Goal: Task Accomplishment & Management: Use online tool/utility

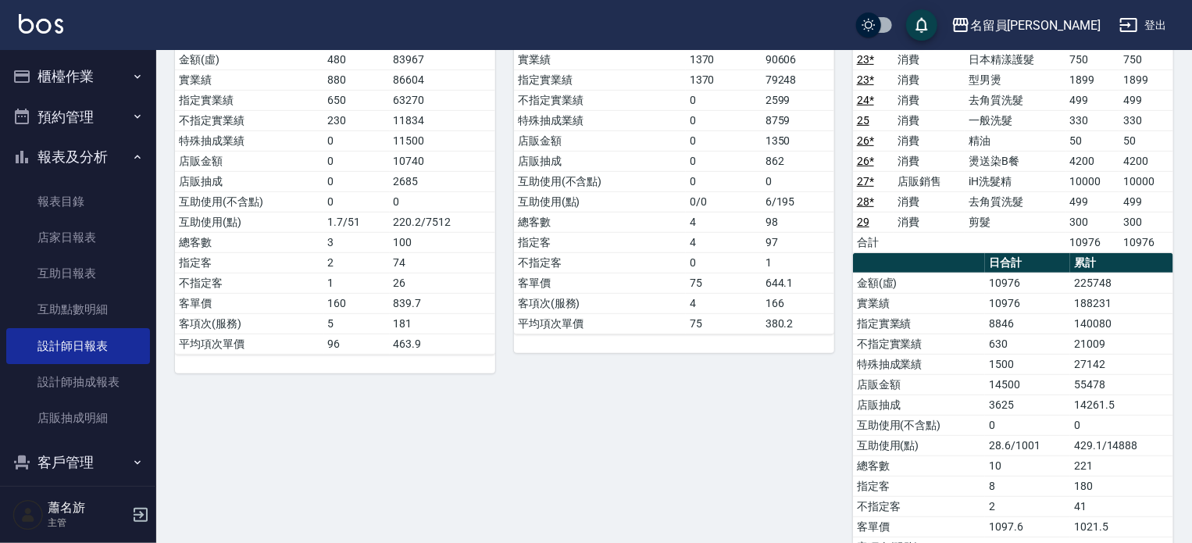
scroll to position [312, 0]
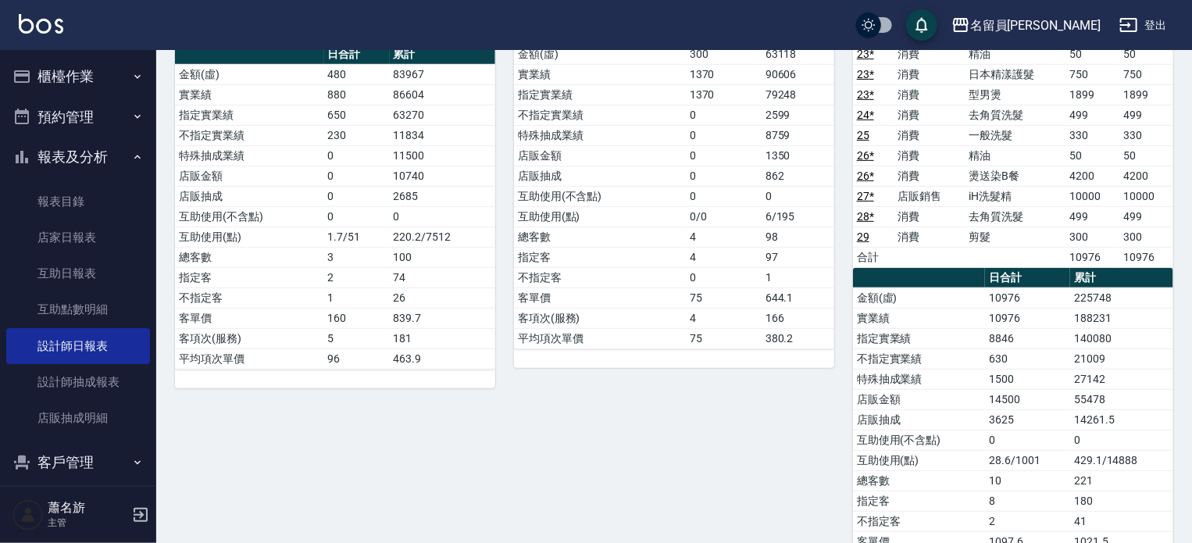
click at [98, 84] on button "櫃檯作業" at bounding box center [78, 76] width 144 height 41
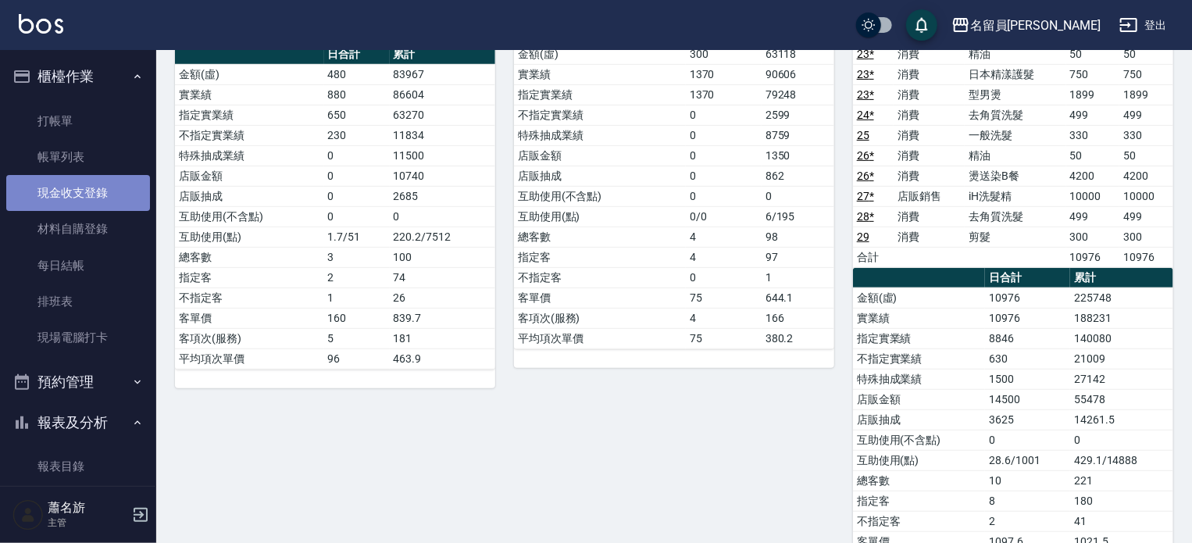
click at [112, 177] on link "現金收支登錄" at bounding box center [78, 193] width 144 height 36
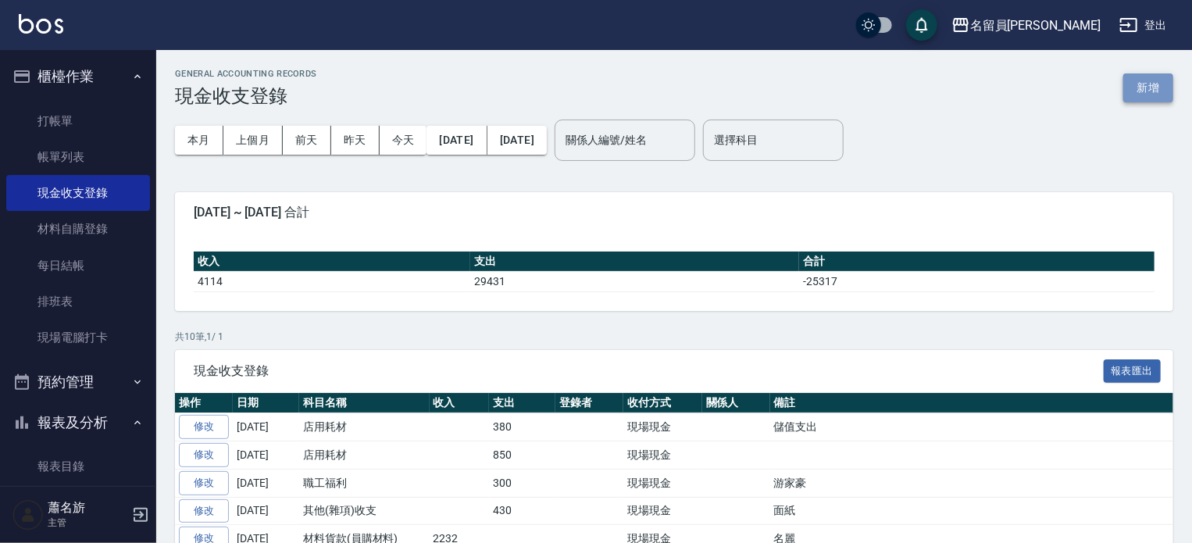
click at [1136, 90] on button "新增" at bounding box center [1148, 87] width 50 height 29
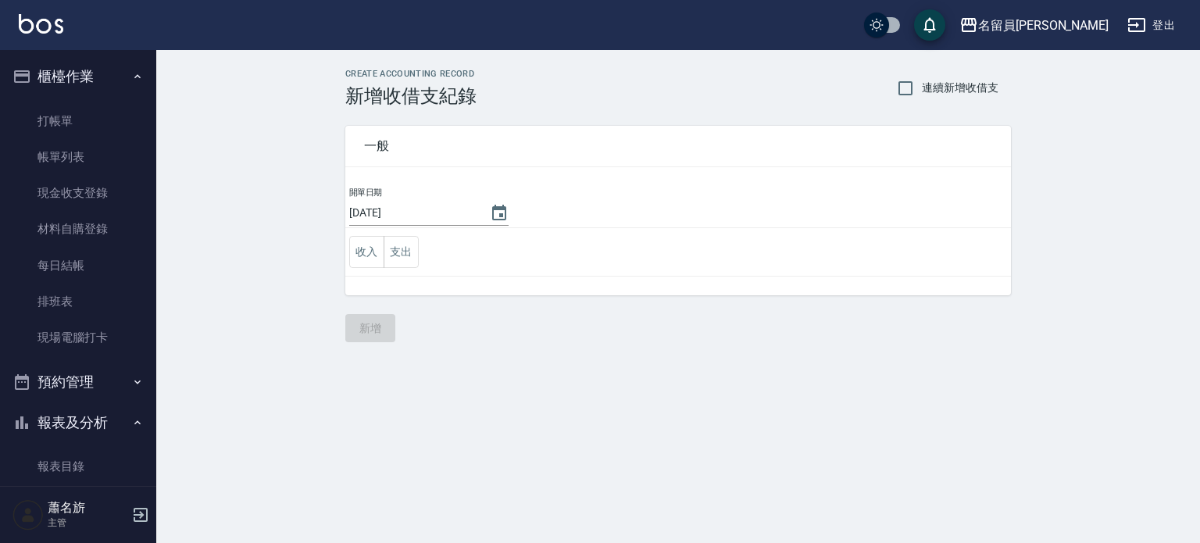
click at [359, 234] on td "收入 支出" at bounding box center [677, 252] width 665 height 48
drag, startPoint x: 361, startPoint y: 241, endPoint x: 409, endPoint y: 271, distance: 56.8
click at [361, 243] on button "收入" at bounding box center [366, 252] width 35 height 32
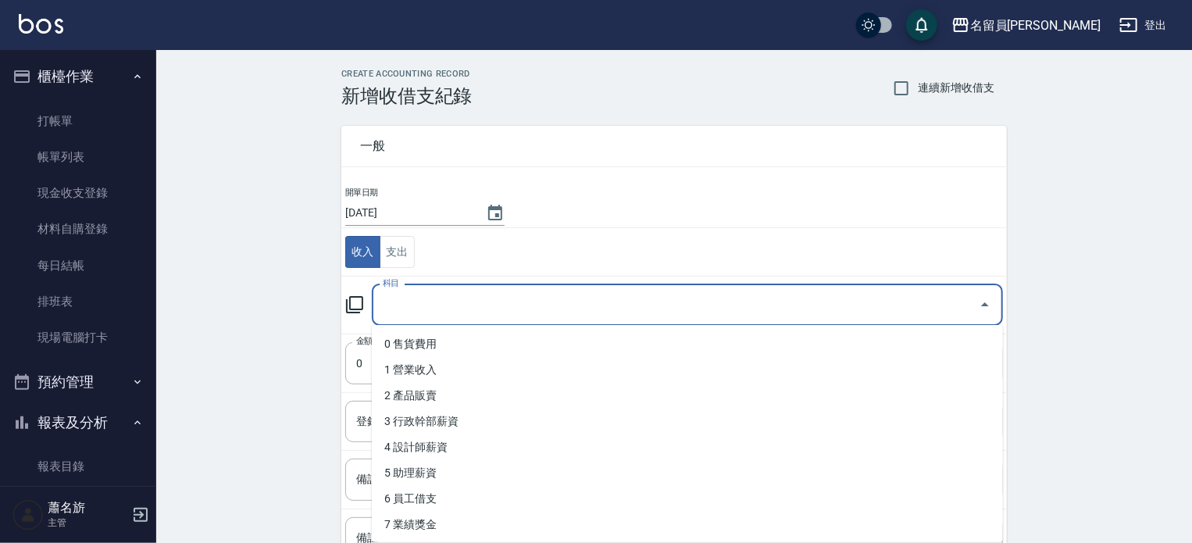
drag, startPoint x: 451, startPoint y: 299, endPoint x: 513, endPoint y: 395, distance: 114.2
click at [453, 299] on input "科目" at bounding box center [676, 304] width 594 height 27
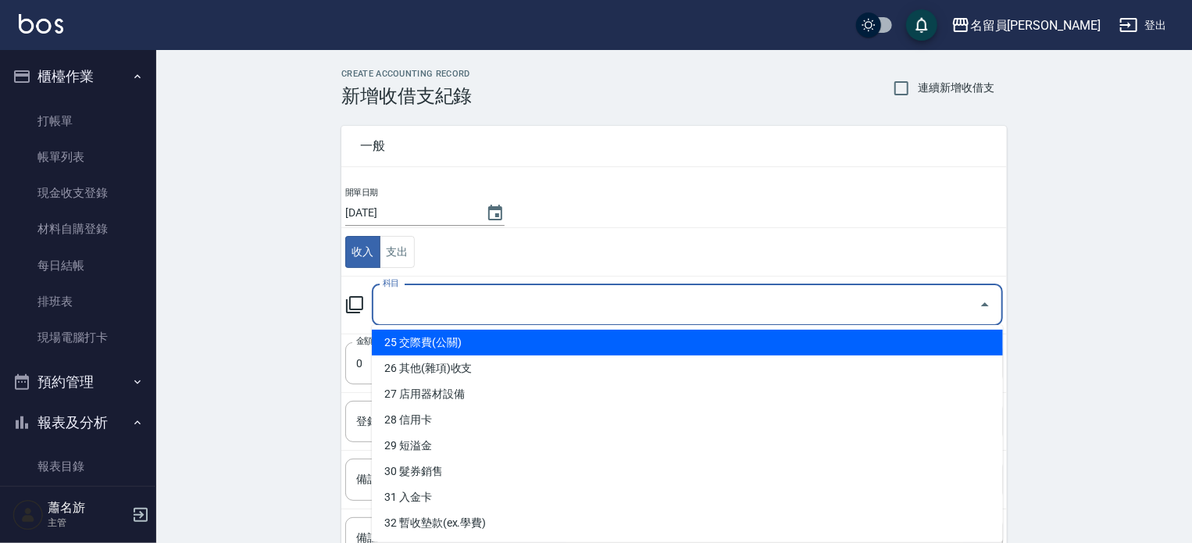
scroll to position [619, 0]
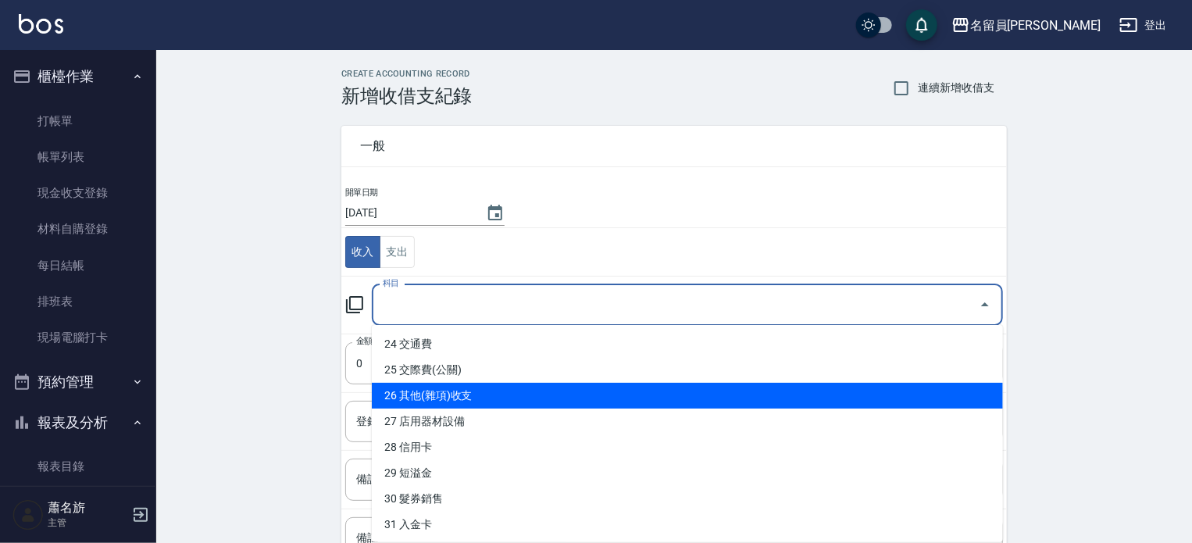
click at [516, 396] on li "26 其他(雜項)收支" at bounding box center [687, 396] width 631 height 26
type input "26 其他(雜項)收支"
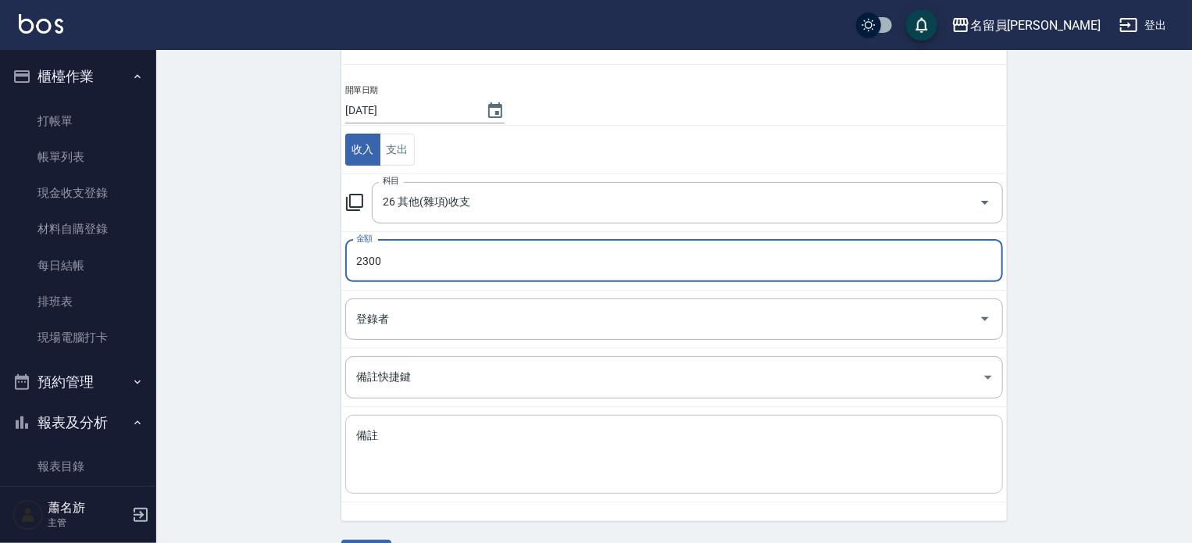
scroll to position [144, 0]
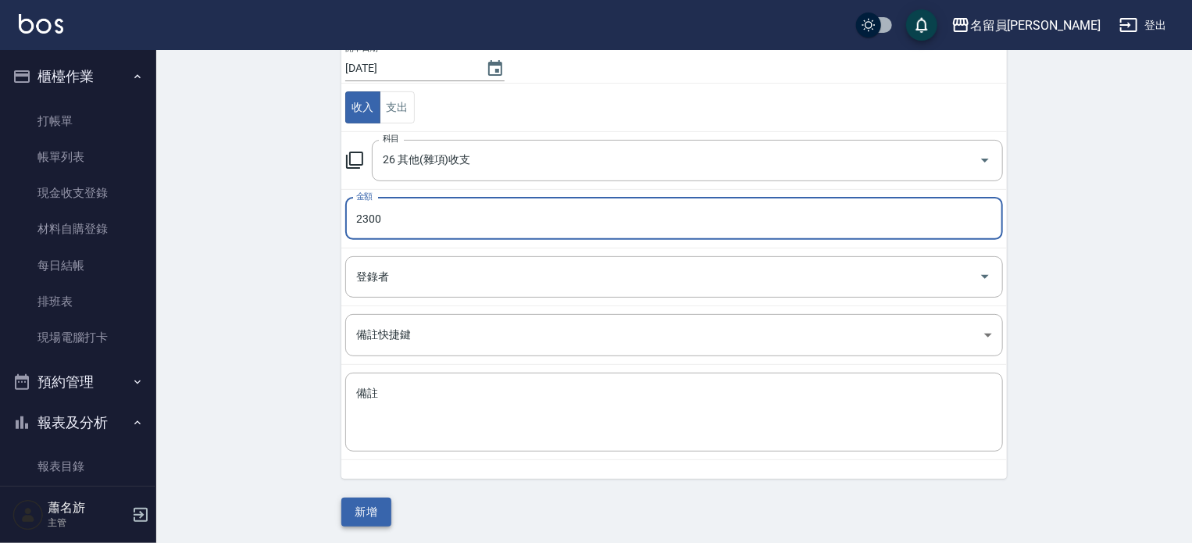
type input "2300"
click at [390, 516] on button "新增" at bounding box center [366, 512] width 50 height 29
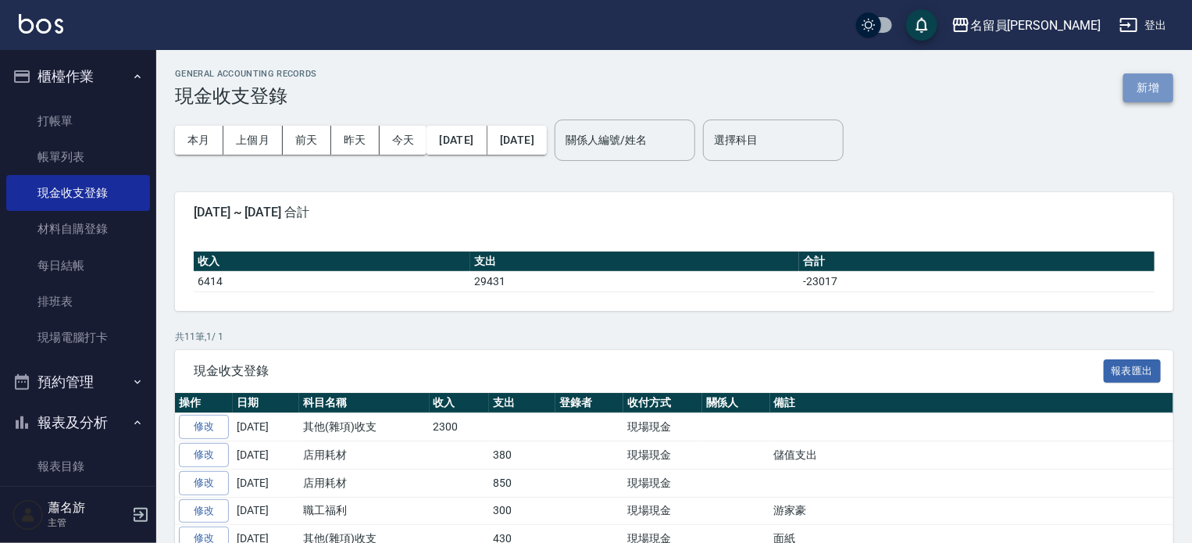
click at [1158, 87] on button "新增" at bounding box center [1148, 87] width 50 height 29
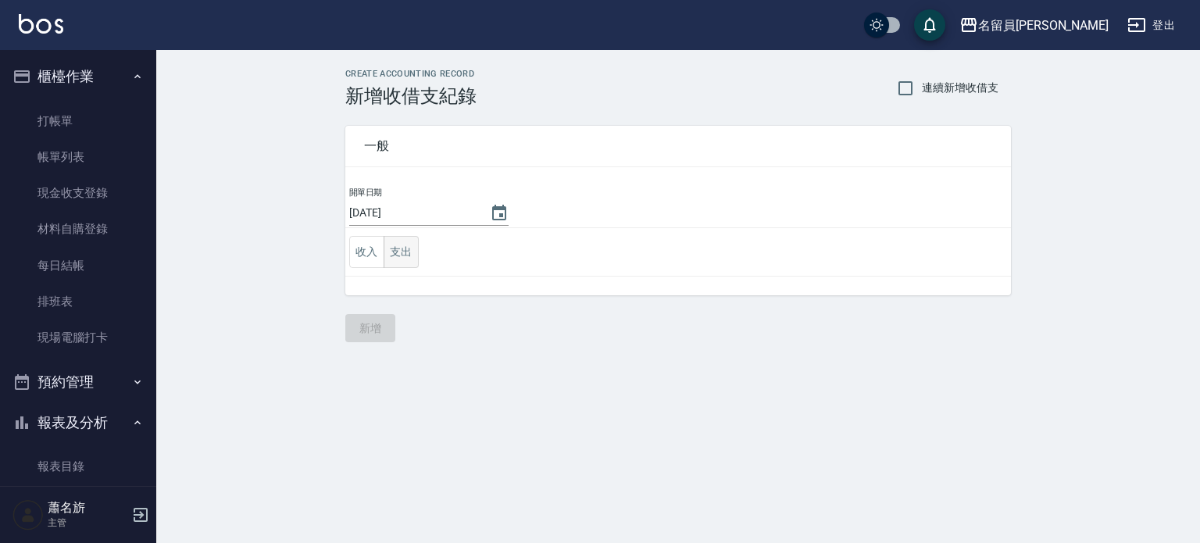
drag, startPoint x: 373, startPoint y: 251, endPoint x: 384, endPoint y: 246, distance: 12.6
click at [372, 251] on button "收入" at bounding box center [366, 252] width 35 height 32
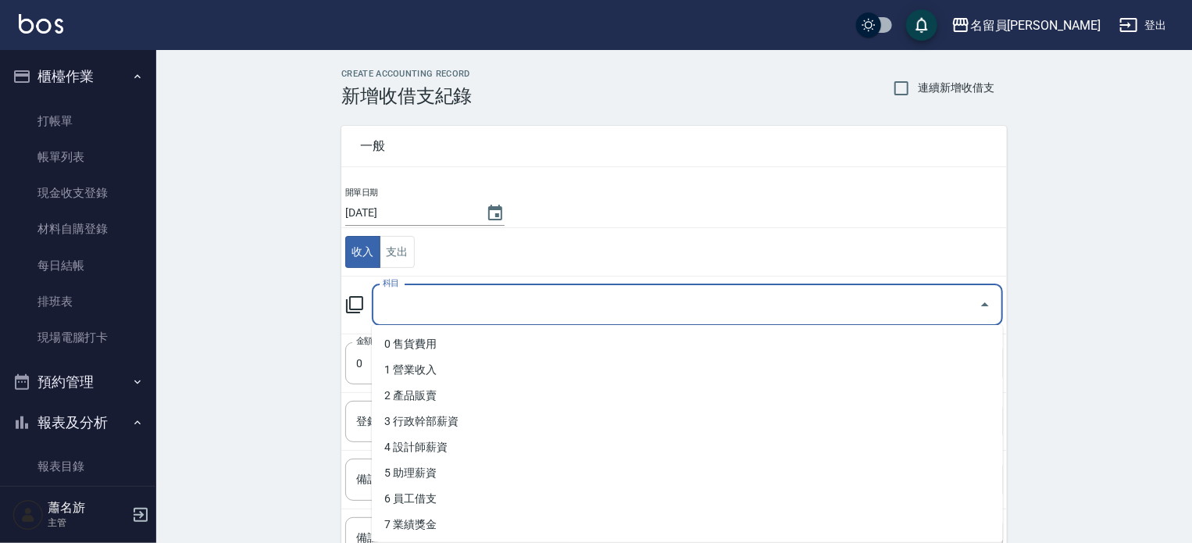
click at [422, 301] on input "科目" at bounding box center [676, 304] width 594 height 27
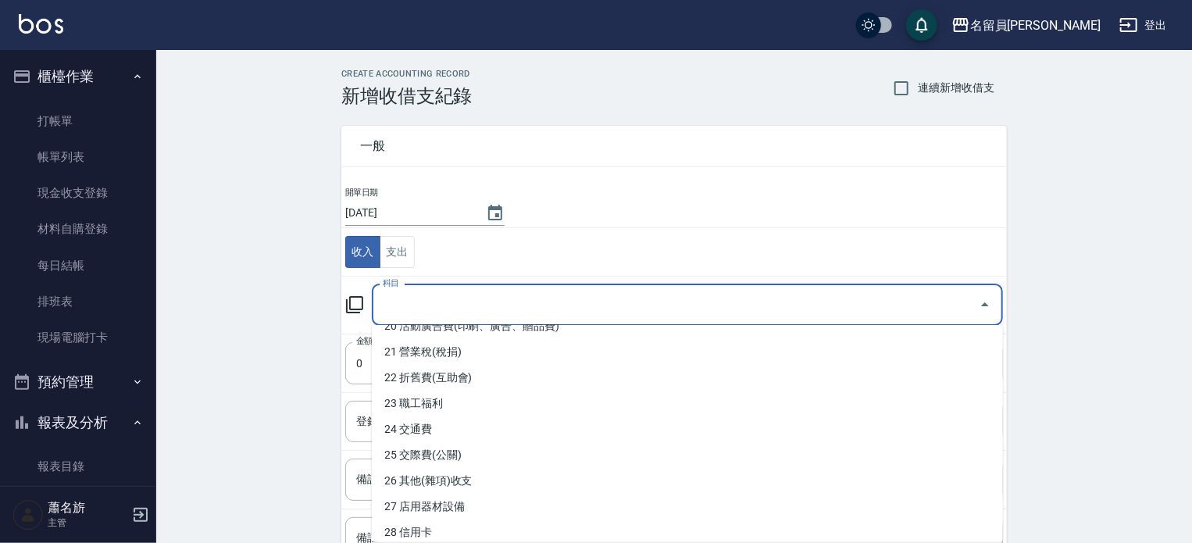
scroll to position [547, 0]
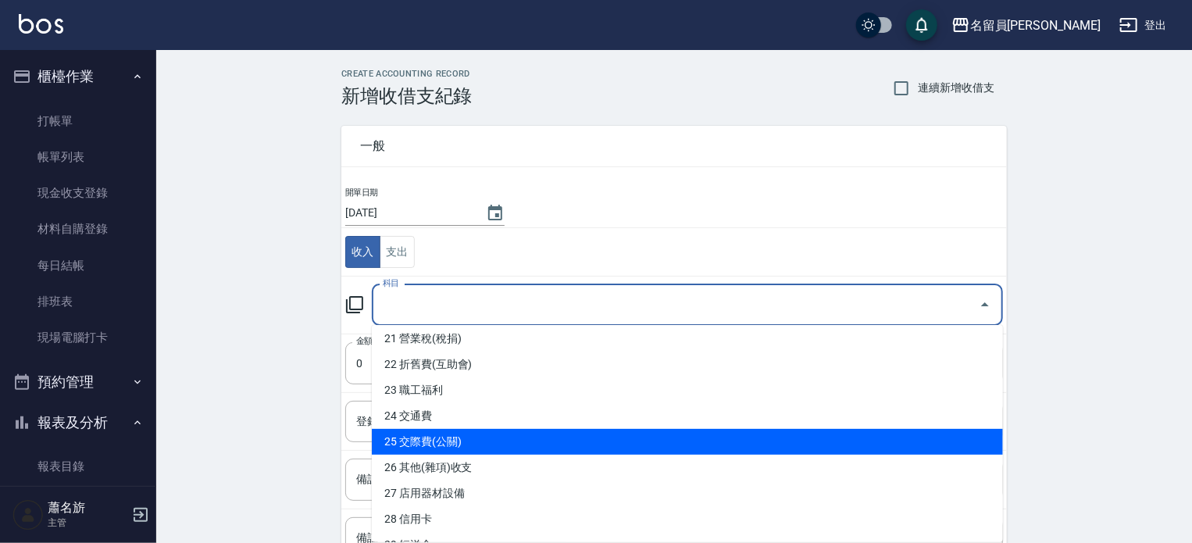
click at [466, 452] on li "25 交際費(公關)" at bounding box center [687, 442] width 631 height 26
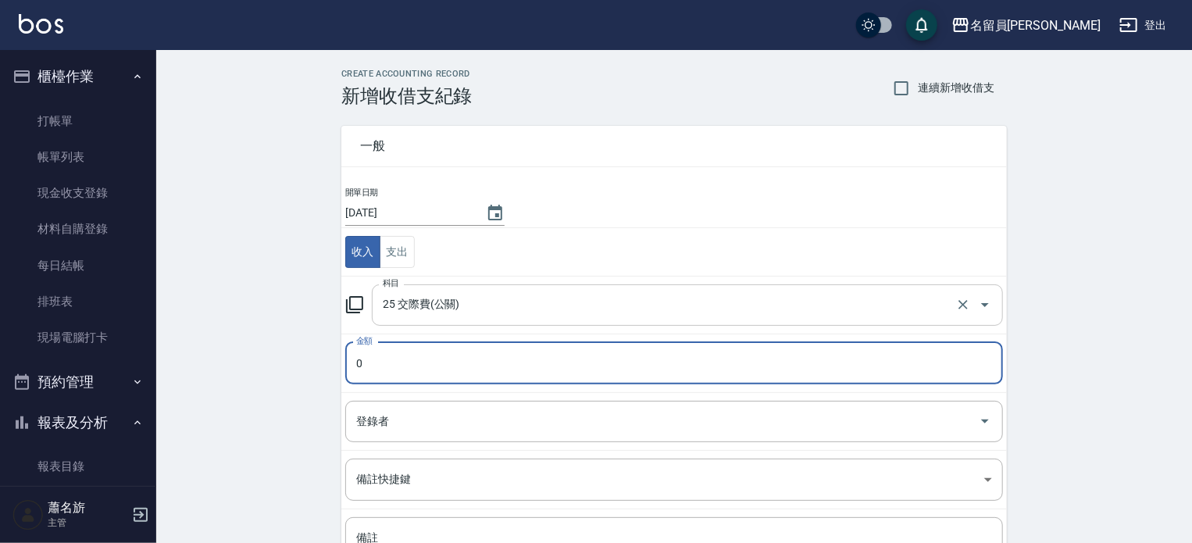
click at [494, 309] on input "25 交際費(公關)" at bounding box center [665, 304] width 573 height 27
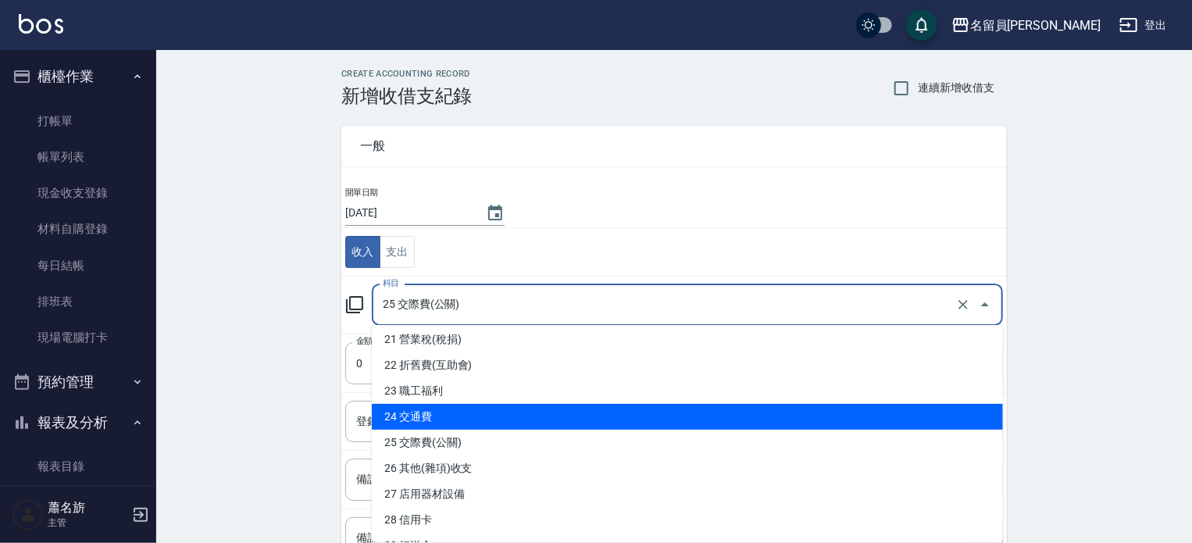
scroll to position [541, 0]
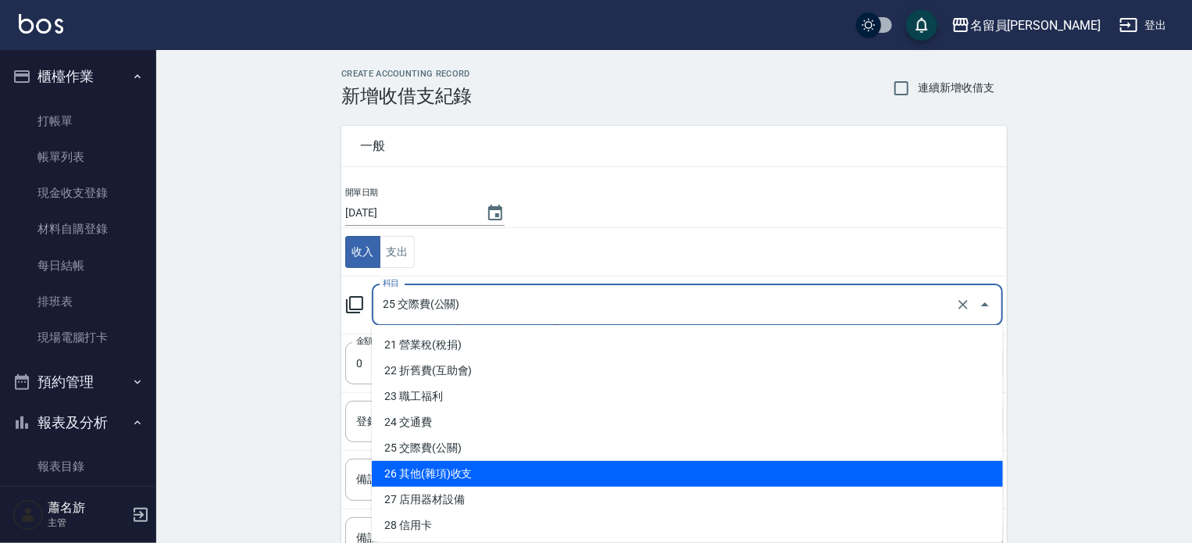
click at [488, 474] on li "26 其他(雜項)收支" at bounding box center [687, 474] width 631 height 26
type input "26 其他(雜項)收支"
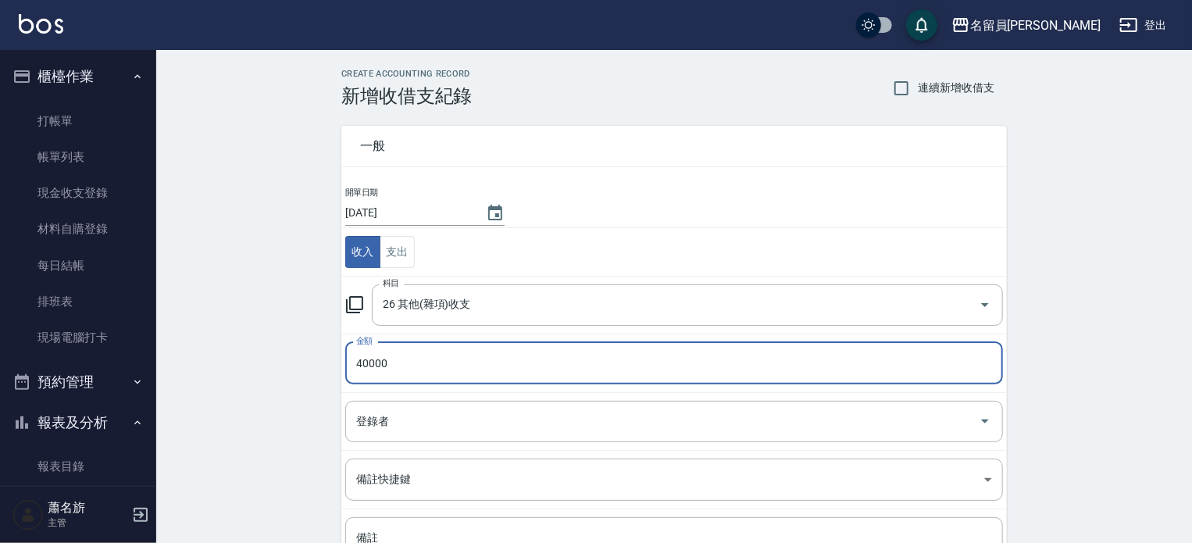
type input "40000"
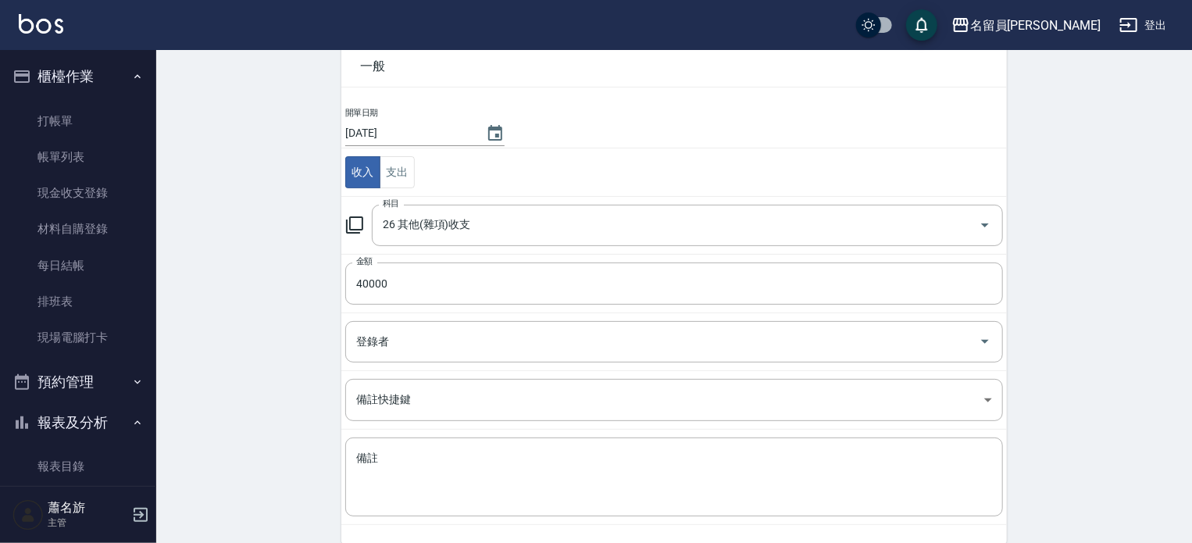
scroll to position [144, 0]
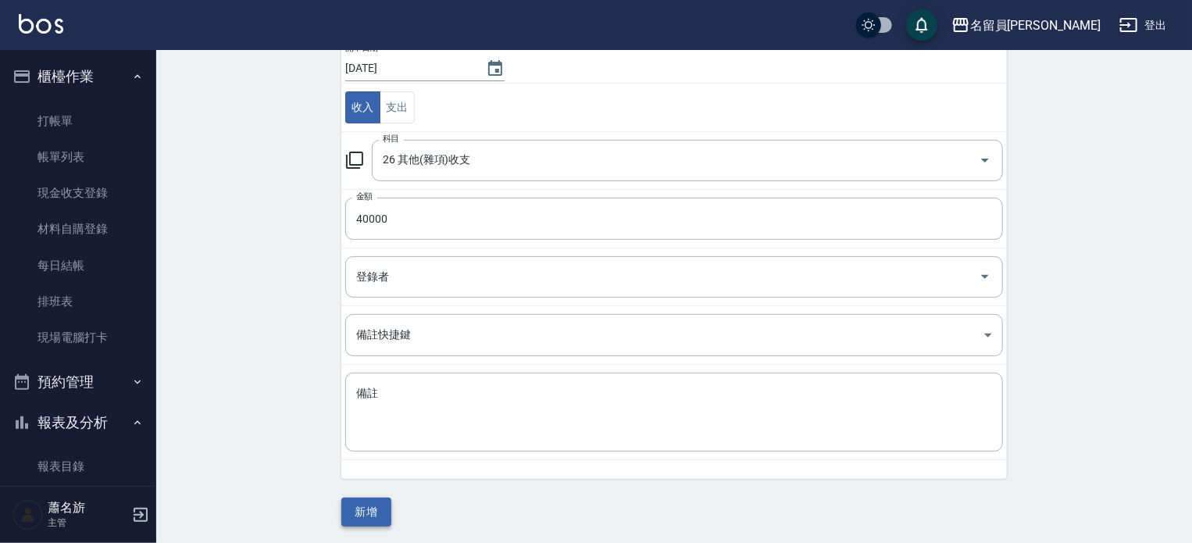
click at [364, 521] on button "新增" at bounding box center [366, 512] width 50 height 29
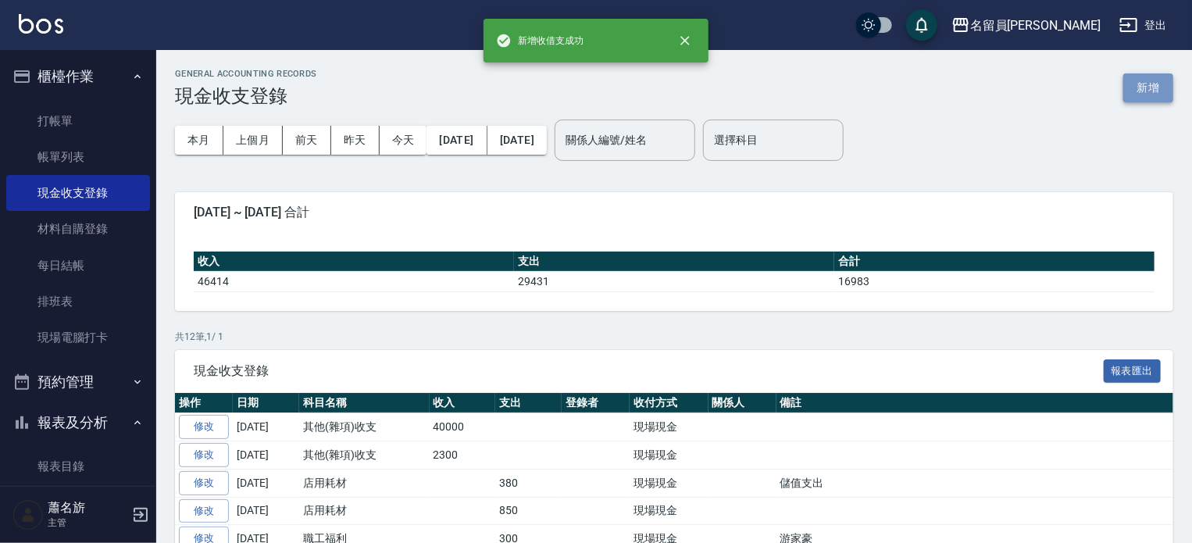
click at [1157, 88] on button "新增" at bounding box center [1148, 87] width 50 height 29
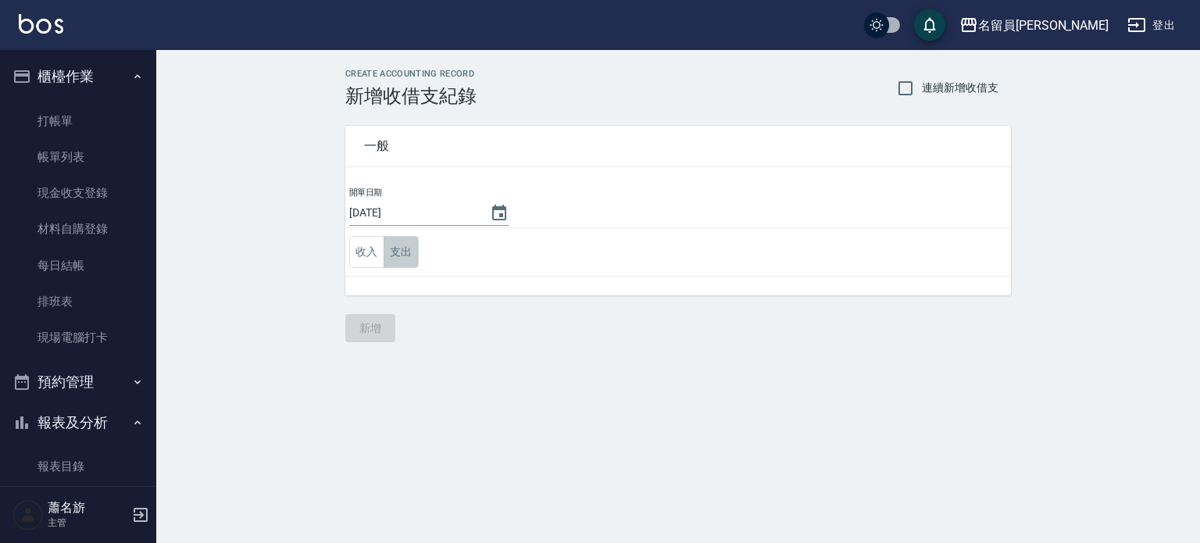
click at [416, 240] on button "支出" at bounding box center [401, 252] width 35 height 32
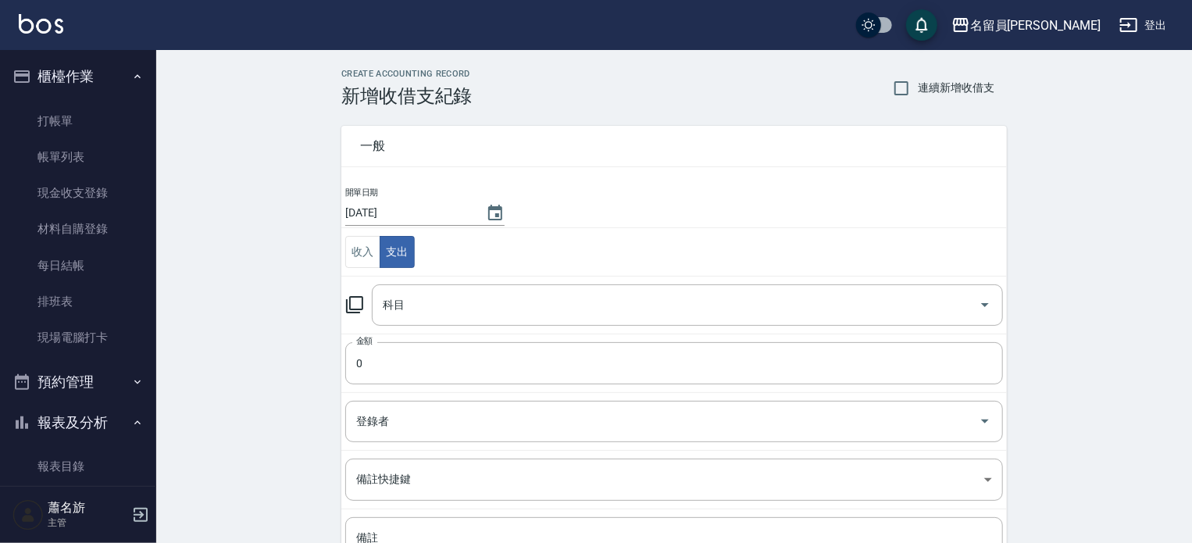
click at [451, 291] on input "科目" at bounding box center [676, 304] width 594 height 27
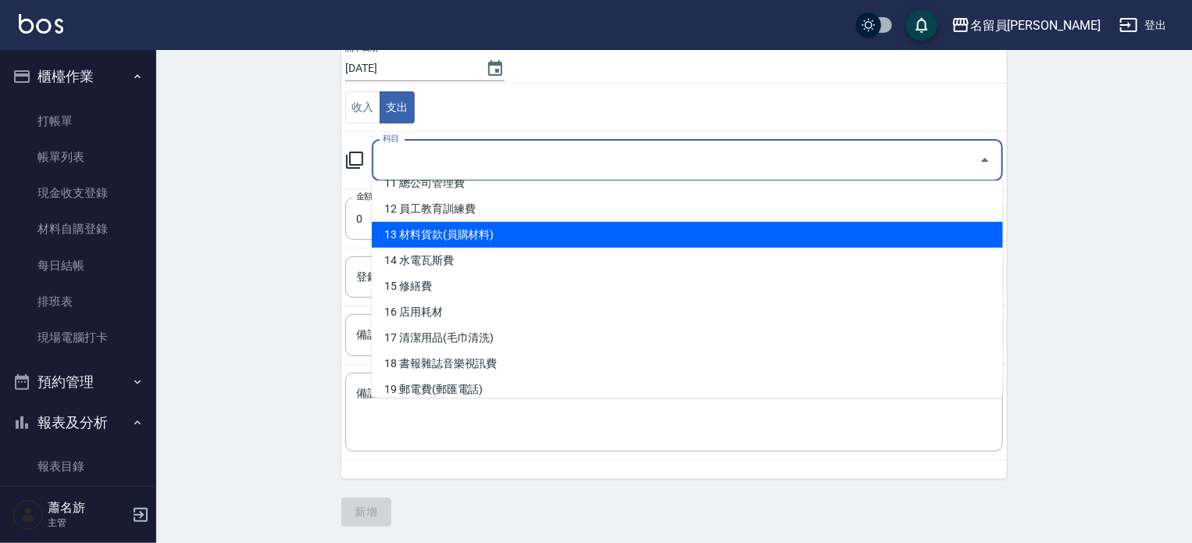
scroll to position [469, 0]
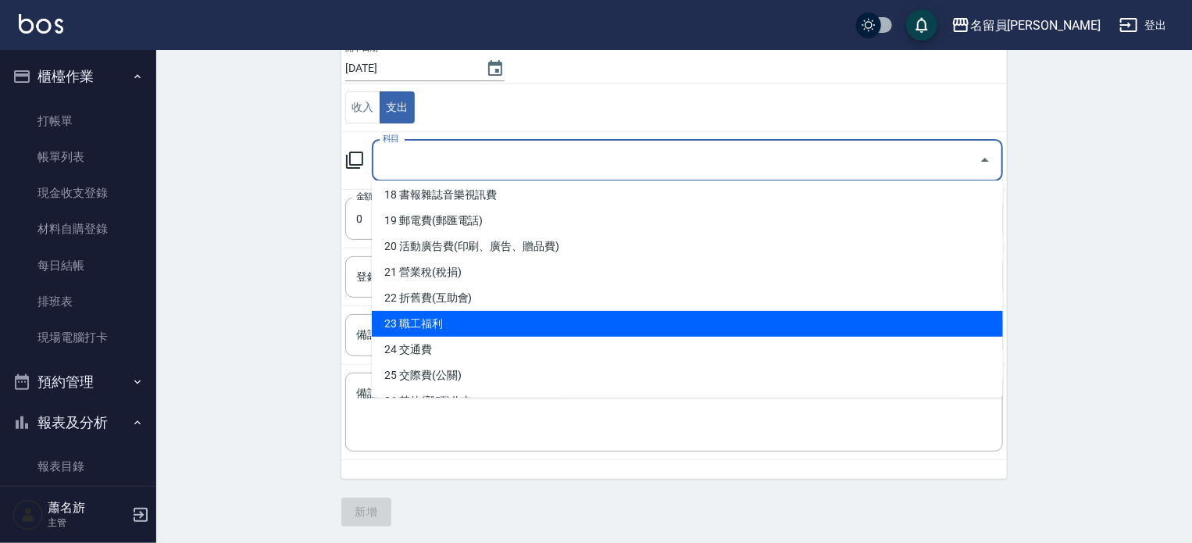
click at [513, 319] on li "23 職工福利" at bounding box center [687, 324] width 631 height 26
type input "23 職工福利"
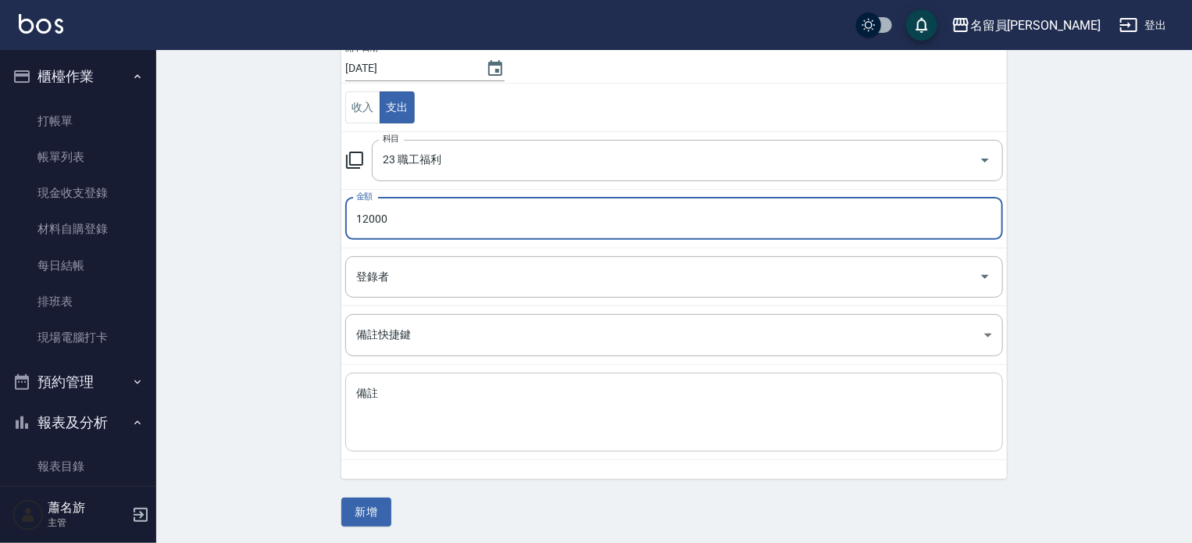
type input "12000"
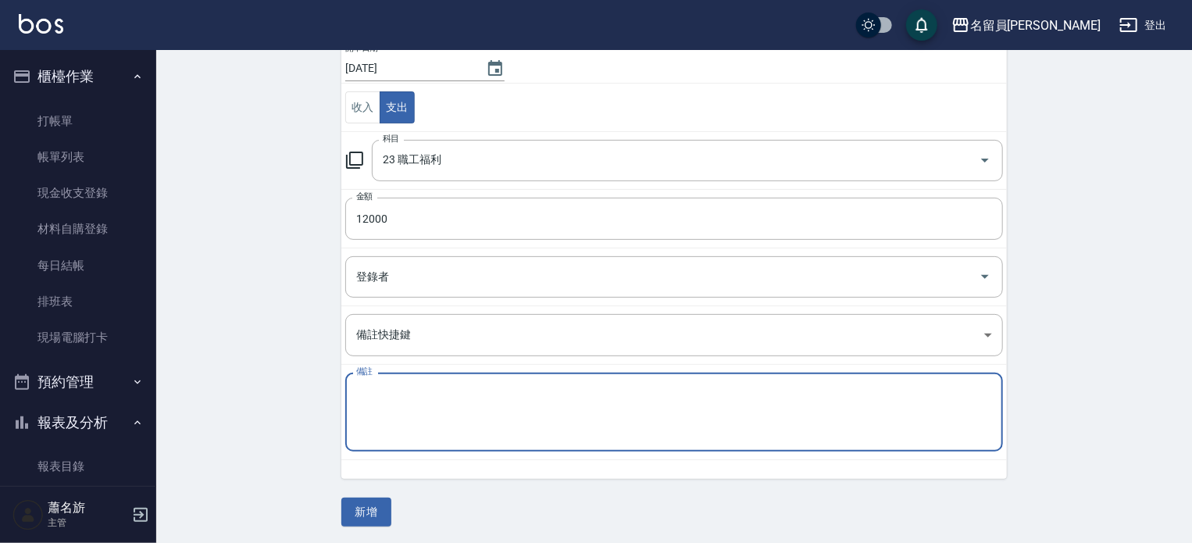
click at [475, 394] on textarea "備註" at bounding box center [674, 412] width 636 height 53
type textarea "f"
type textarea "秋旅"
click at [381, 498] on button "新增" at bounding box center [366, 512] width 50 height 29
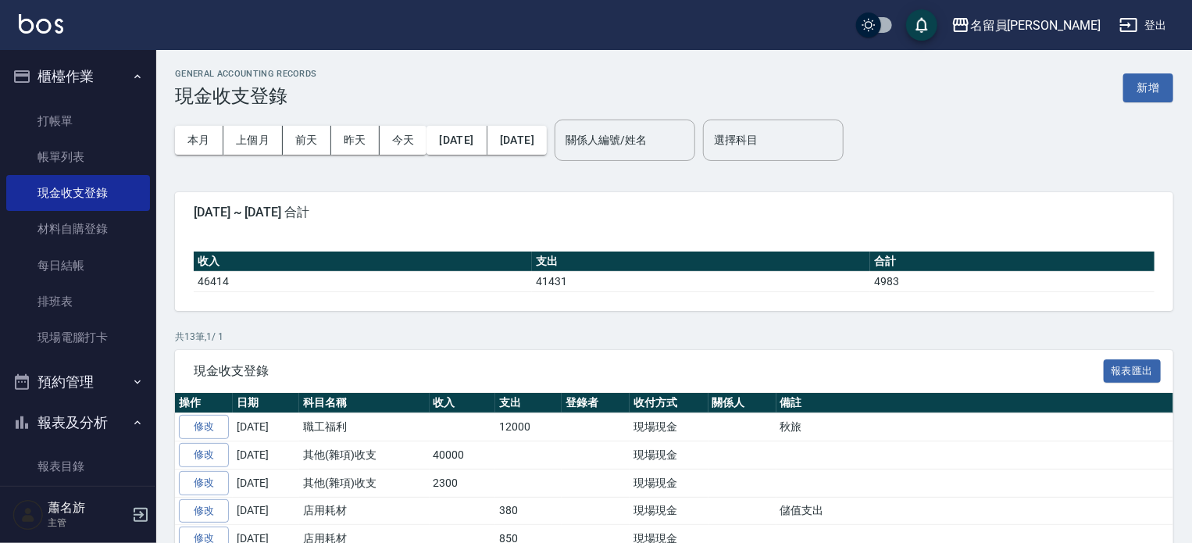
click at [1175, 89] on div "GENERAL ACCOUNTING RECORDS 現金收支登錄 新增 本月 上個月 [DATE] [DATE] [DATE] [DATE] [DATE] …" at bounding box center [674, 443] width 1036 height 787
click at [1156, 92] on button "新增" at bounding box center [1148, 87] width 50 height 29
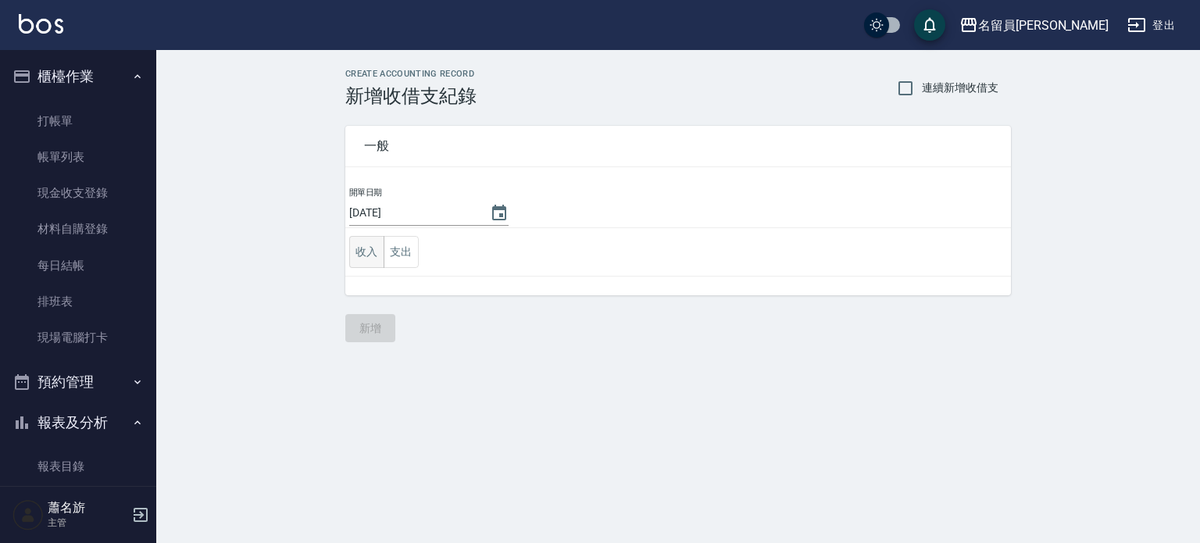
click at [372, 261] on button "收入" at bounding box center [366, 252] width 35 height 32
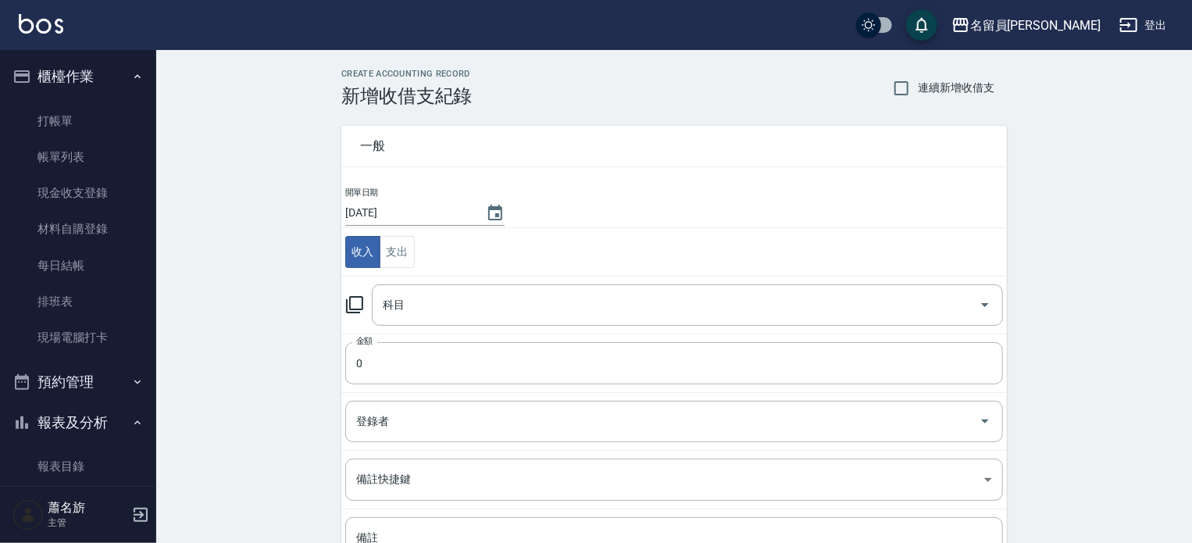
drag, startPoint x: 412, startPoint y: 326, endPoint x: 466, endPoint y: 331, distance: 53.3
click at [436, 327] on td "科目 科目" at bounding box center [673, 305] width 665 height 58
click at [574, 281] on td "科目 科目" at bounding box center [673, 305] width 665 height 58
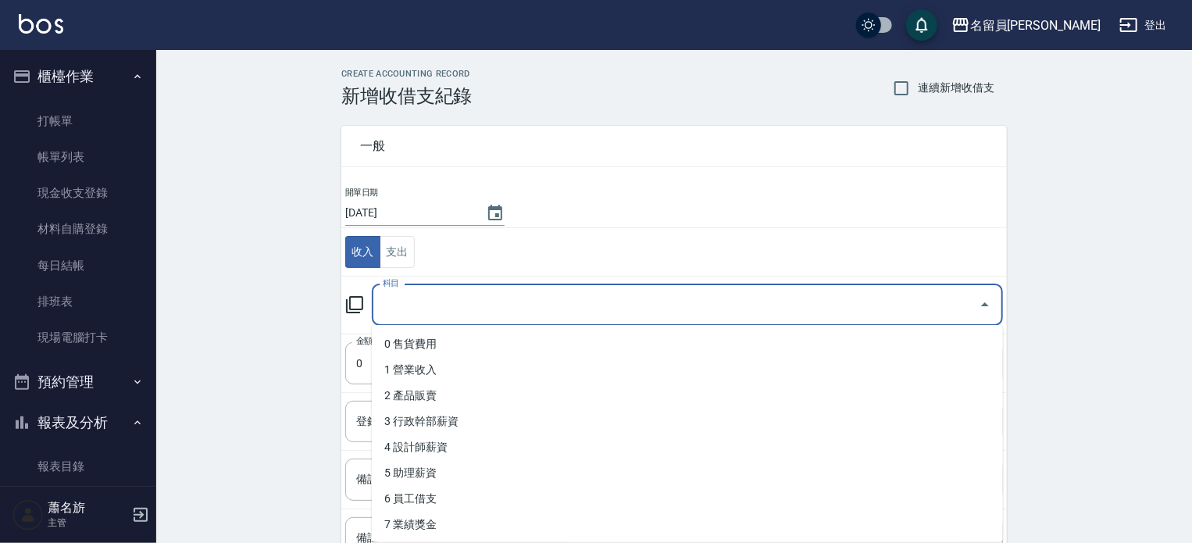
click at [575, 293] on input "科目" at bounding box center [676, 304] width 594 height 27
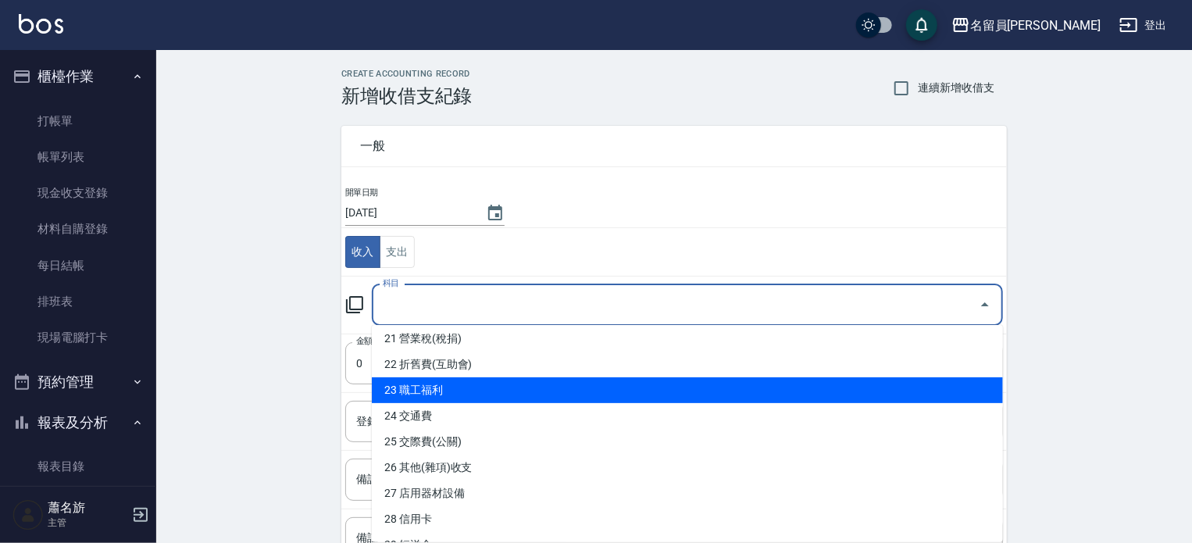
scroll to position [541, 0]
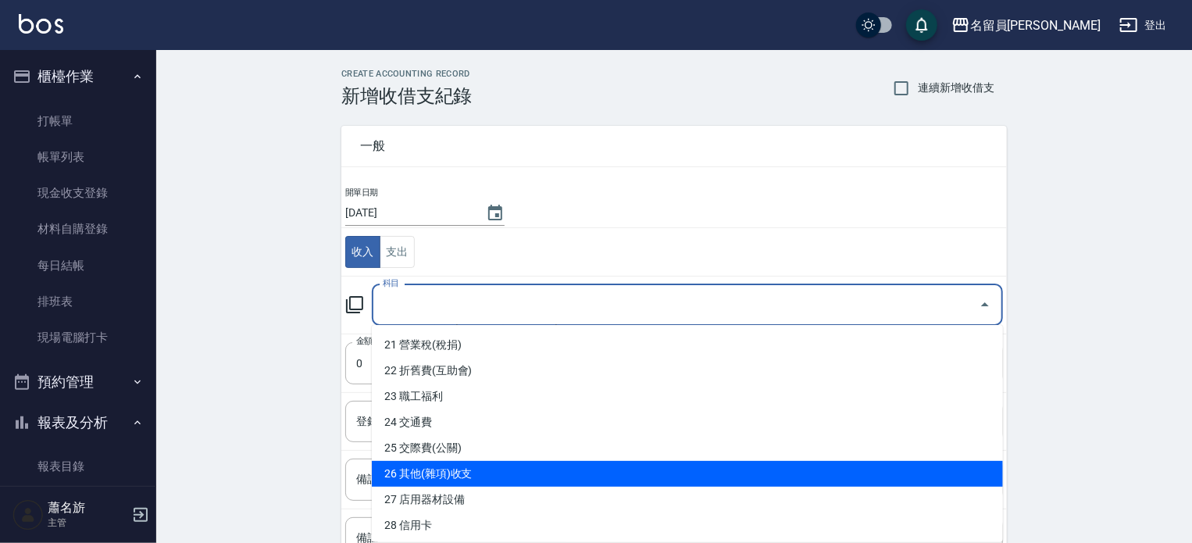
click at [459, 467] on li "26 其他(雜項)收支" at bounding box center [687, 474] width 631 height 26
type input "26 其他(雜項)收支"
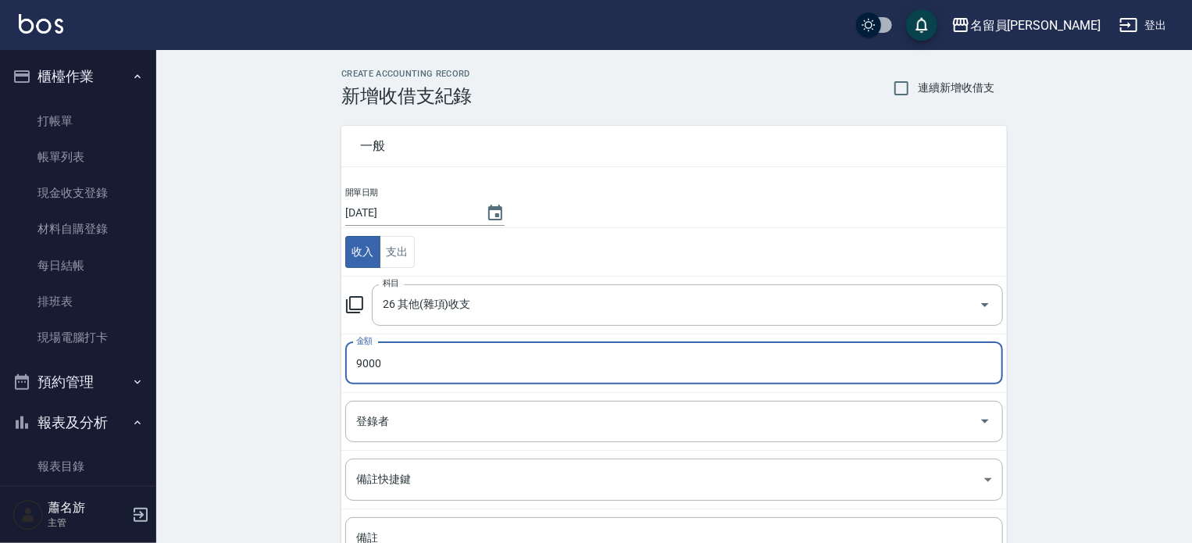
type input "9000"
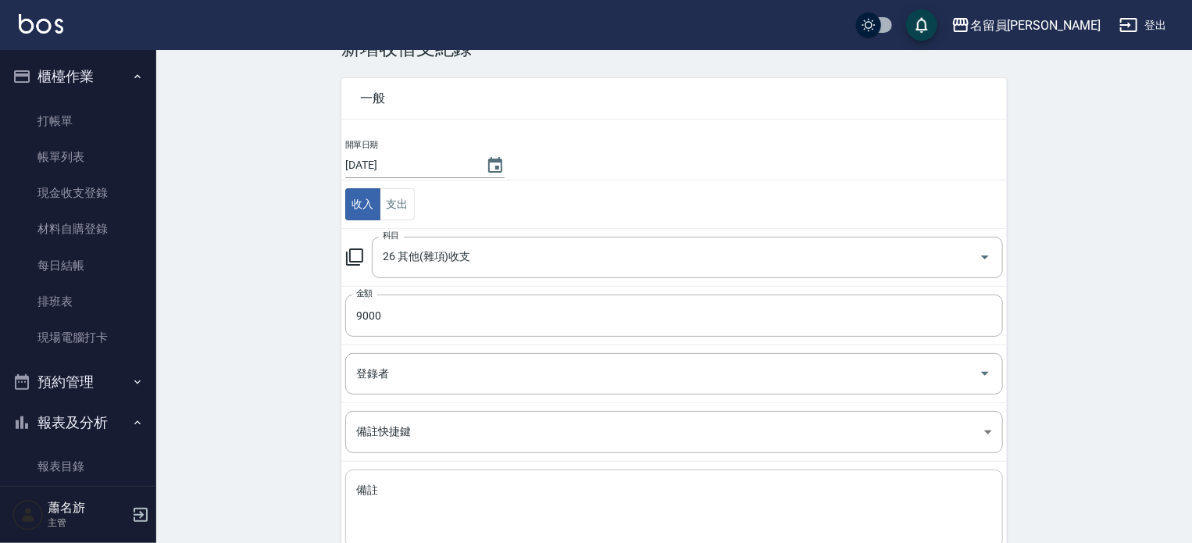
scroll to position [144, 0]
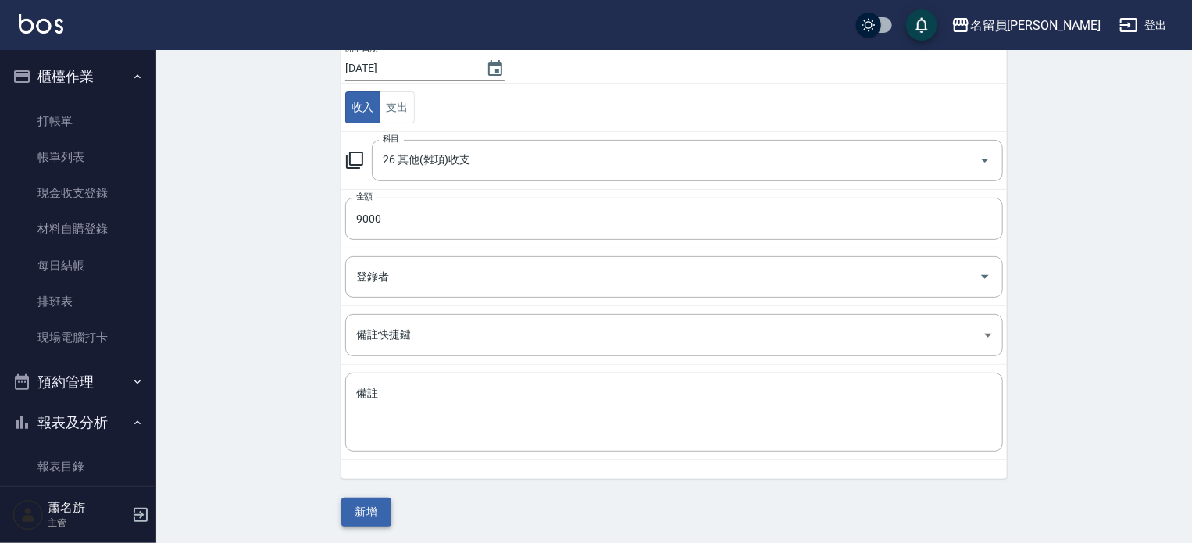
click at [359, 499] on button "新增" at bounding box center [366, 512] width 50 height 29
